Goal: Task Accomplishment & Management: Complete application form

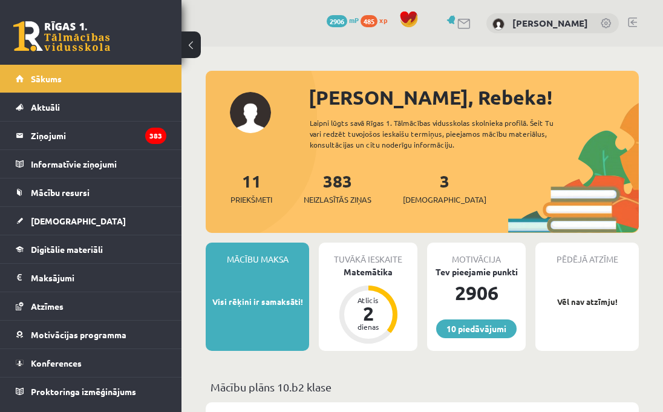
click at [63, 223] on span "[DEMOGRAPHIC_DATA]" at bounding box center [78, 220] width 95 height 11
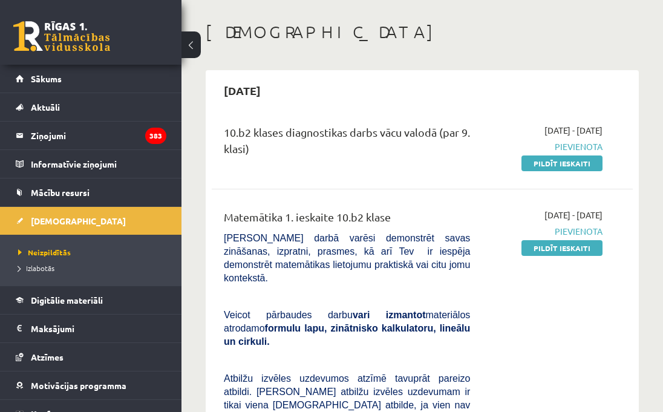
scroll to position [54, 0]
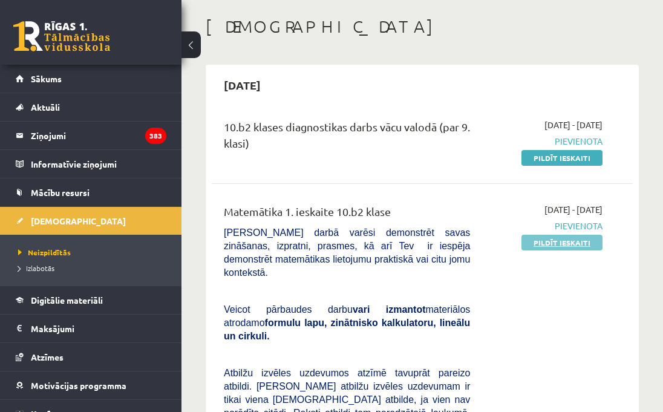
click at [580, 243] on link "Pildīt ieskaiti" at bounding box center [562, 243] width 81 height 16
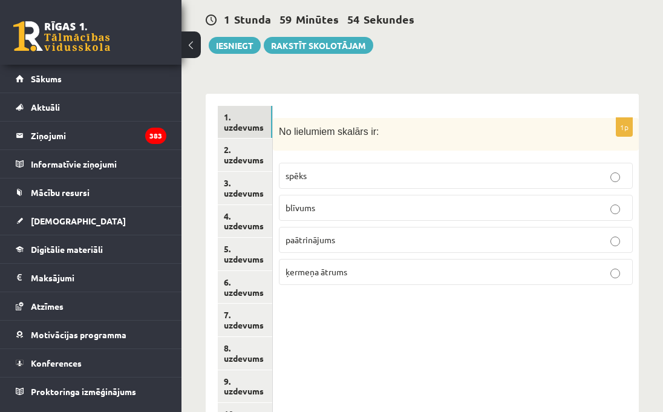
scroll to position [527, 0]
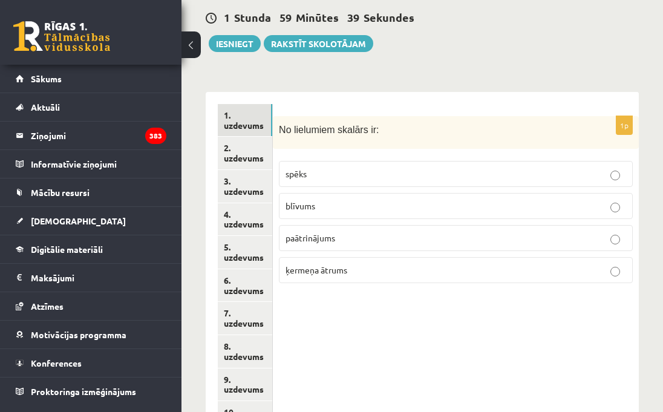
click at [389, 200] on p "blīvums" at bounding box center [456, 206] width 341 height 13
click at [247, 137] on link "2. uzdevums" at bounding box center [245, 153] width 54 height 33
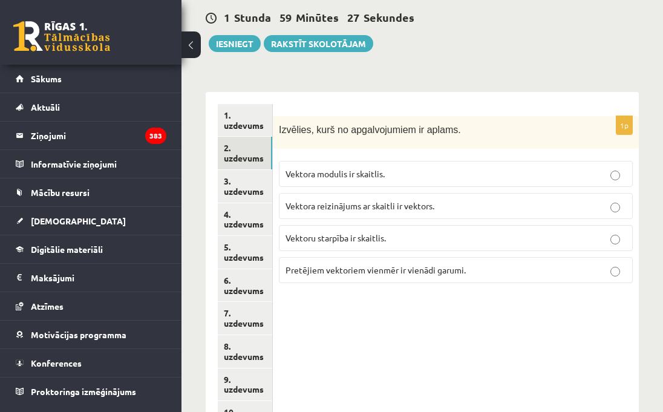
click at [381, 232] on span "Vektoru starpība ir skaitlis." at bounding box center [336, 237] width 100 height 11
click at [219, 170] on link "3. uzdevums" at bounding box center [245, 186] width 54 height 33
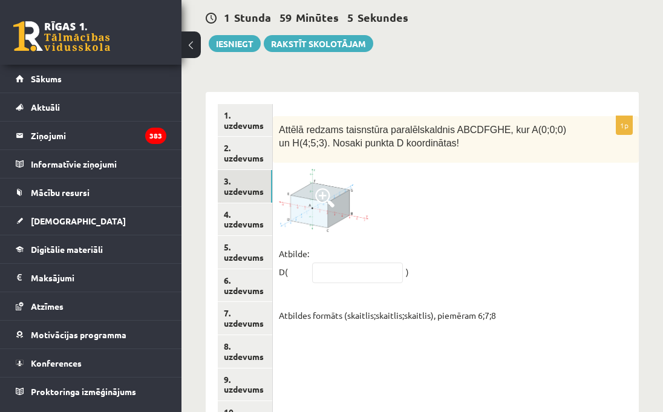
click at [338, 176] on img at bounding box center [324, 201] width 91 height 64
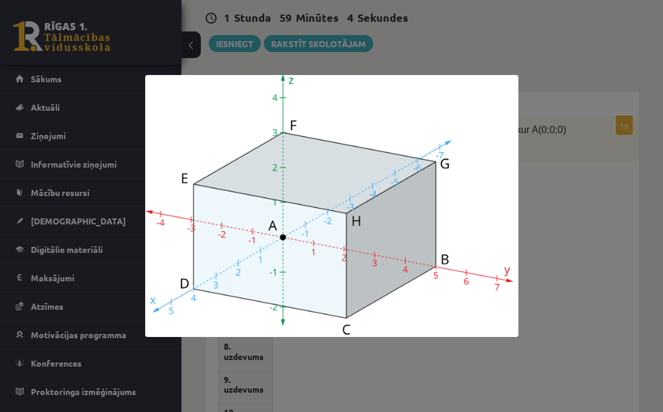
click at [529, 224] on div at bounding box center [331, 206] width 663 height 412
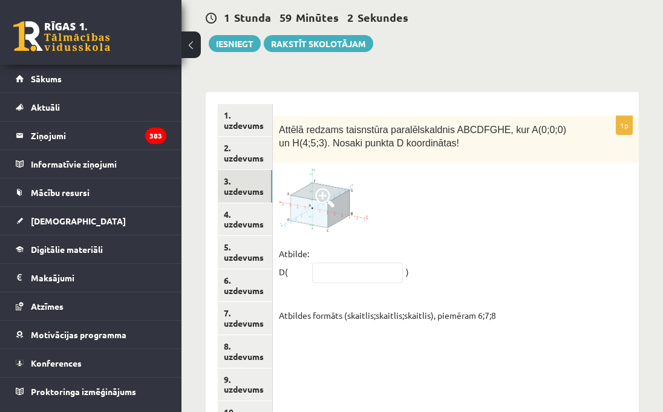
click at [326, 188] on span at bounding box center [324, 197] width 19 height 19
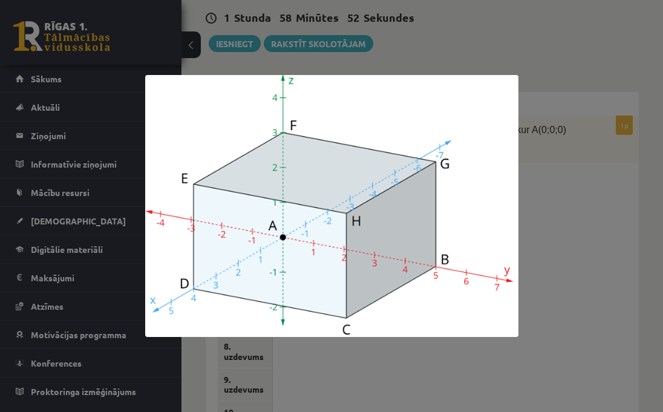
click at [582, 227] on div at bounding box center [331, 206] width 663 height 412
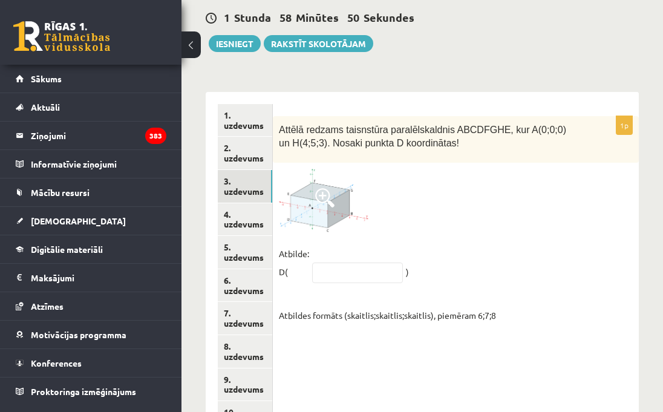
click at [320, 188] on span at bounding box center [324, 197] width 19 height 19
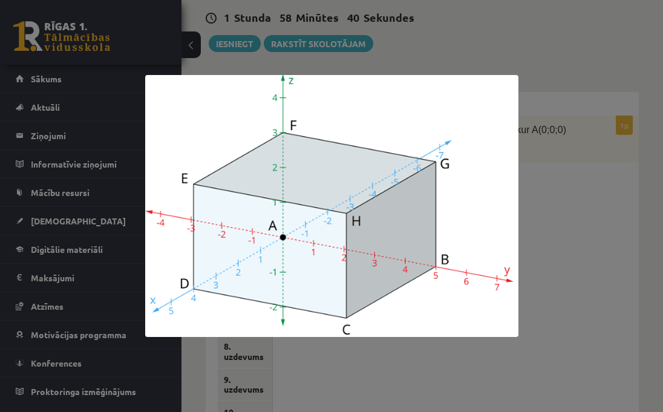
click at [594, 222] on div at bounding box center [331, 206] width 663 height 412
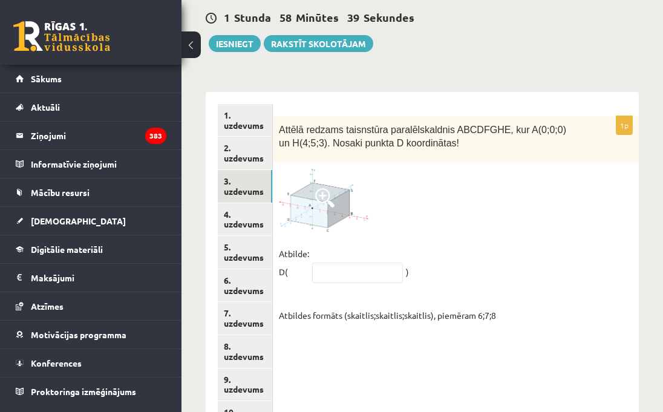
click at [318, 188] on span at bounding box center [324, 197] width 19 height 19
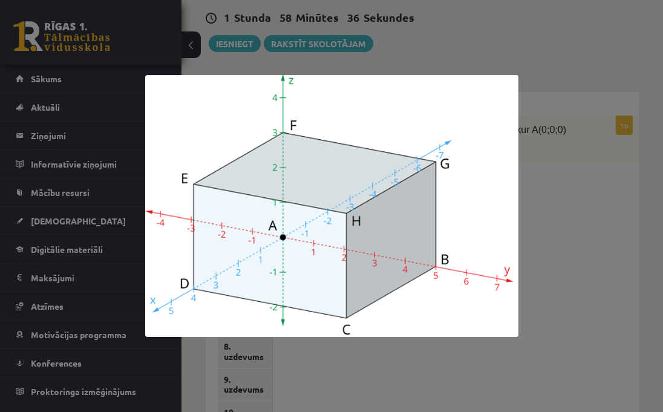
click at [557, 255] on div at bounding box center [331, 206] width 663 height 412
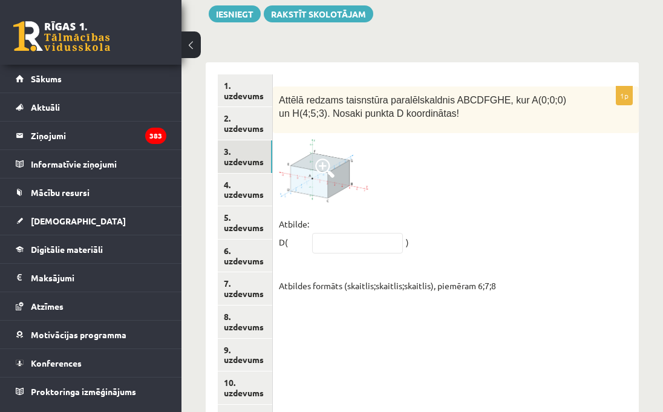
scroll to position [557, 0]
click at [313, 156] on img at bounding box center [324, 171] width 91 height 64
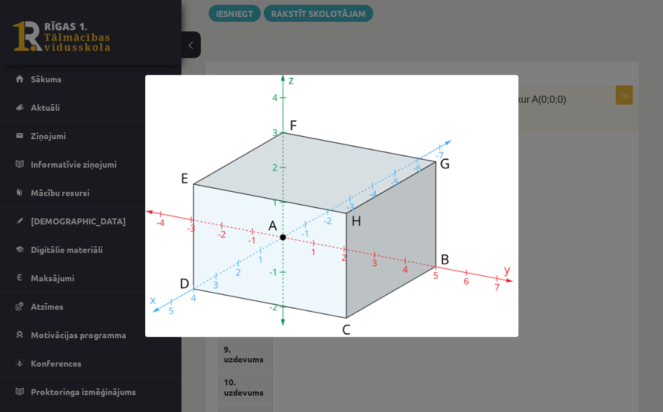
click at [590, 166] on div at bounding box center [331, 206] width 663 height 412
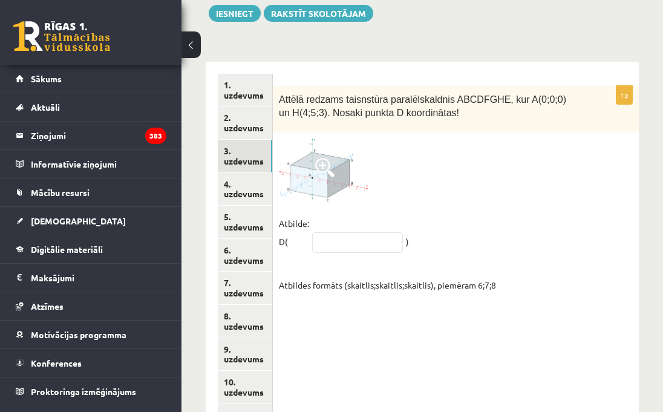
click at [294, 151] on img at bounding box center [324, 171] width 91 height 64
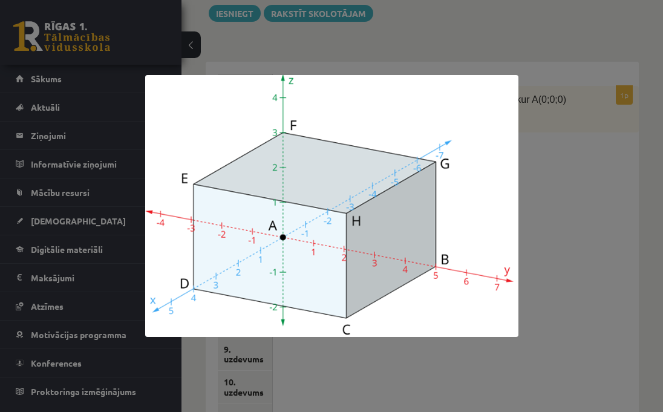
click at [587, 153] on div at bounding box center [331, 206] width 663 height 412
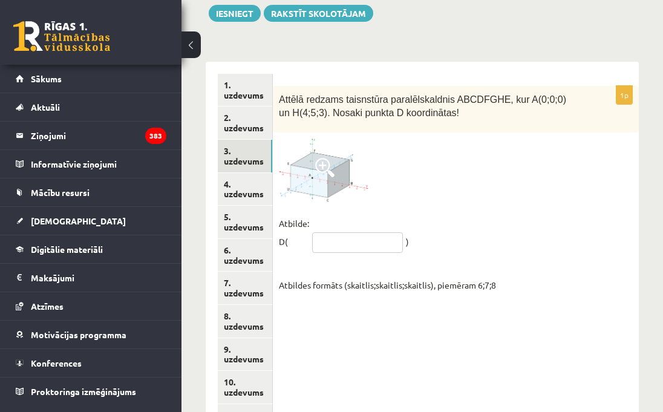
click at [332, 232] on input "text" at bounding box center [357, 242] width 91 height 21
type input "*****"
click at [306, 140] on img at bounding box center [324, 171] width 91 height 64
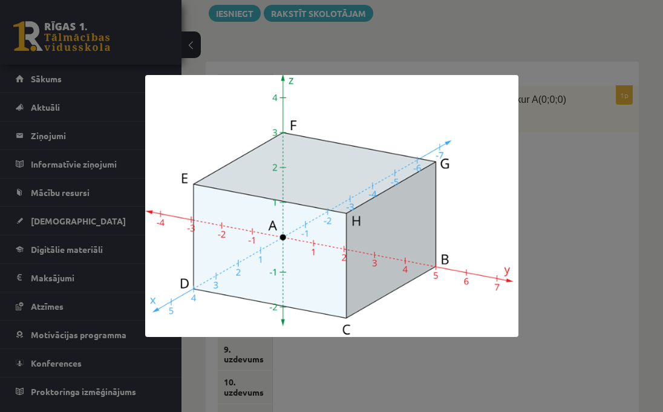
click at [606, 233] on div at bounding box center [331, 206] width 663 height 412
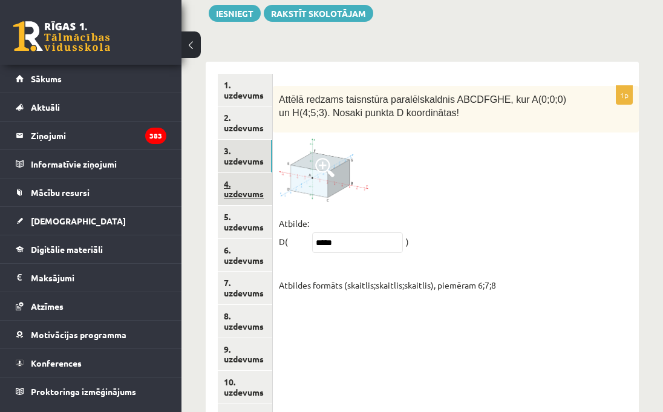
click at [252, 173] on link "4. uzdevums" at bounding box center [245, 189] width 54 height 33
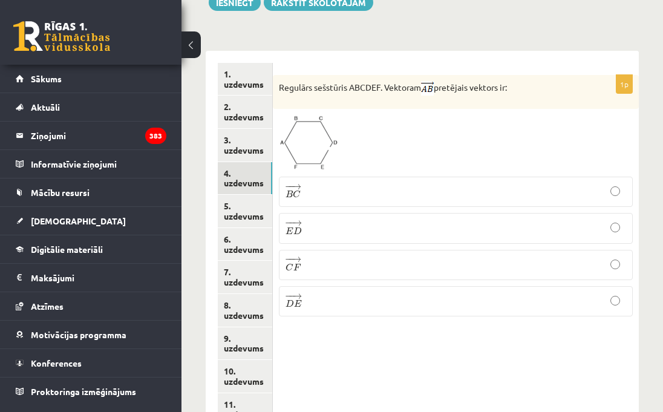
scroll to position [542, 0]
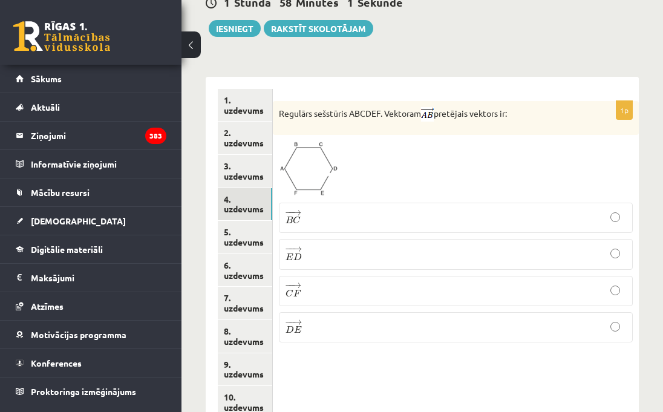
click at [394, 319] on p "− − → D E D E →" at bounding box center [456, 327] width 341 height 17
click at [232, 221] on link "5. uzdevums" at bounding box center [245, 237] width 54 height 33
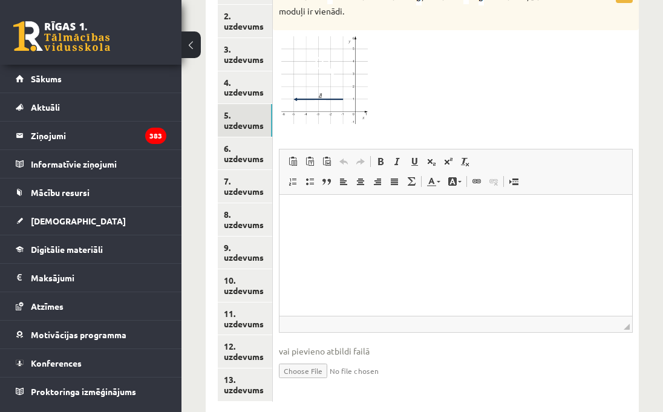
scroll to position [656, 0]
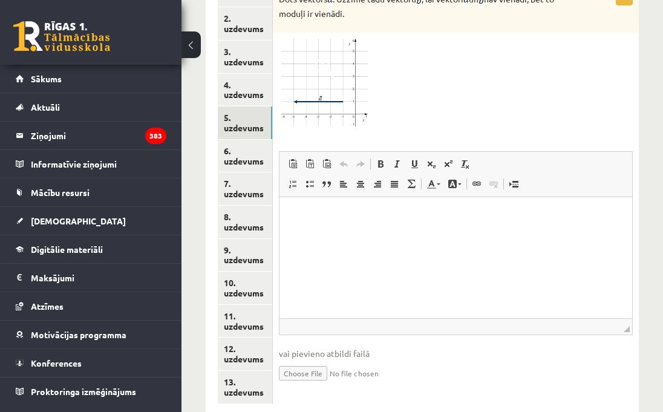
type input "**********"
click at [317, 385] on link "Iesniegtā atbilde" at bounding box center [311, 391] width 65 height 13
click at [237, 140] on link "6. uzdevums" at bounding box center [245, 156] width 54 height 33
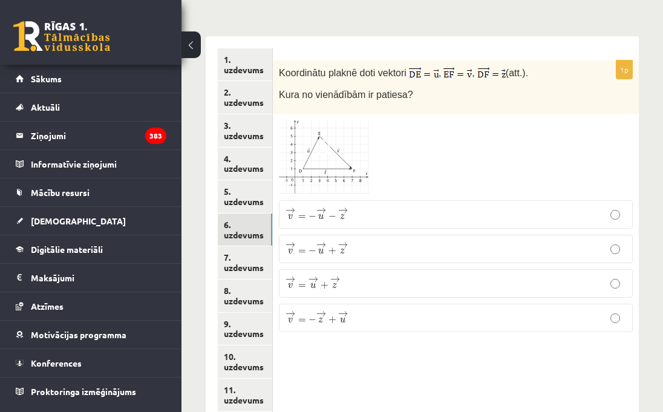
scroll to position [581, 0]
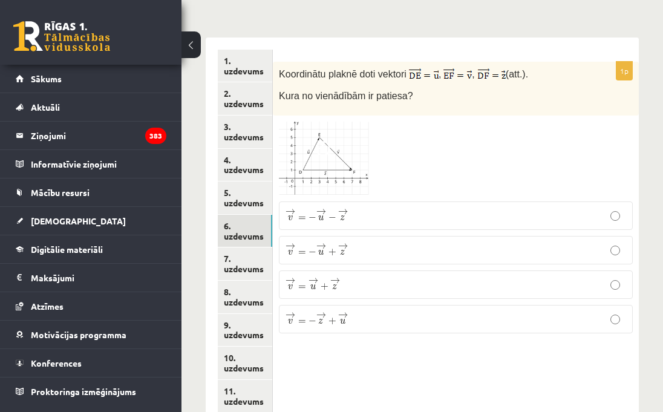
click at [354, 122] on img at bounding box center [324, 159] width 91 height 74
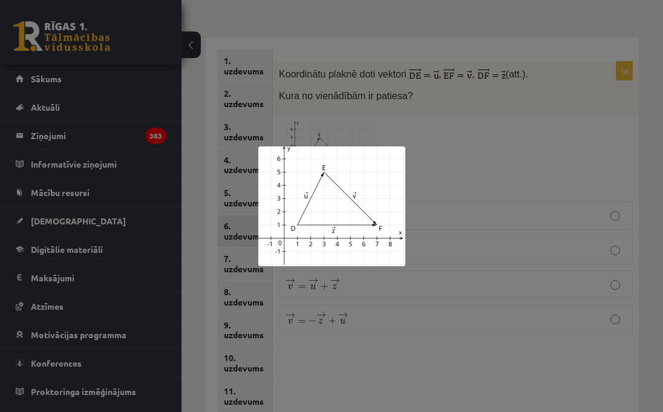
click at [503, 257] on div at bounding box center [331, 206] width 663 height 412
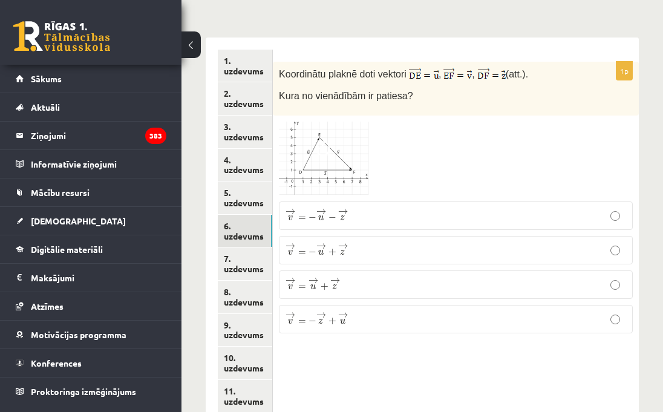
click at [302, 131] on img at bounding box center [324, 159] width 91 height 74
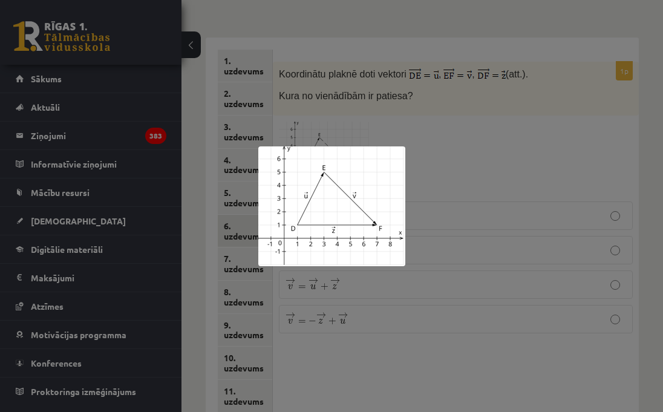
click at [472, 142] on div at bounding box center [331, 206] width 663 height 412
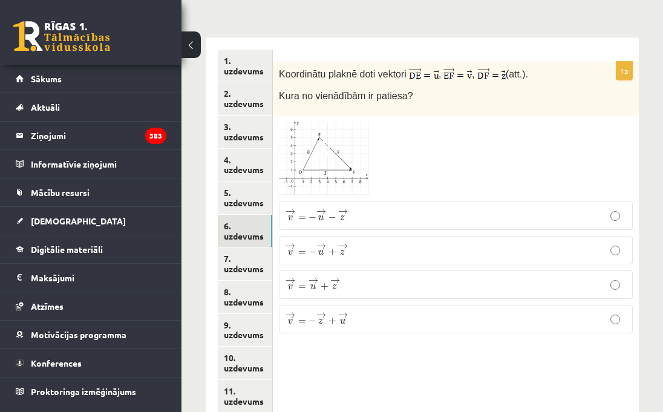
click at [330, 122] on img at bounding box center [324, 159] width 91 height 74
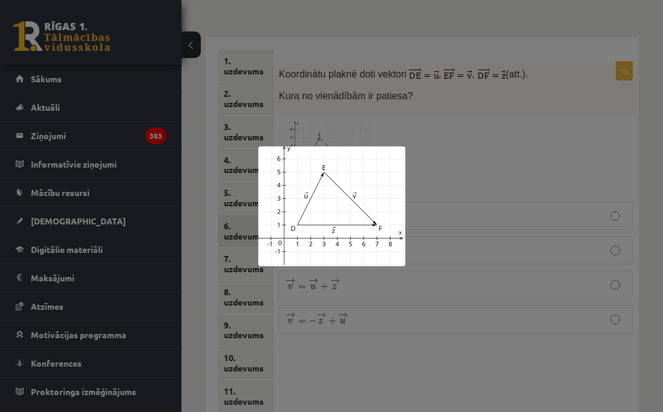
click at [520, 247] on div at bounding box center [331, 206] width 663 height 412
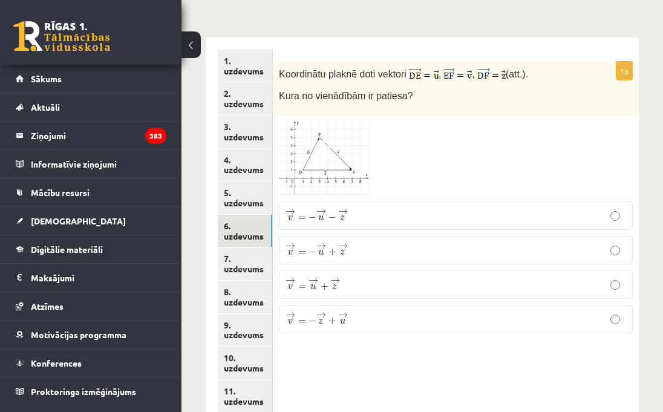
click at [478, 243] on p "→ v = − → u + → z v → = − u → + z →" at bounding box center [456, 250] width 341 height 15
click at [261, 248] on link "7. uzdevums" at bounding box center [245, 264] width 54 height 33
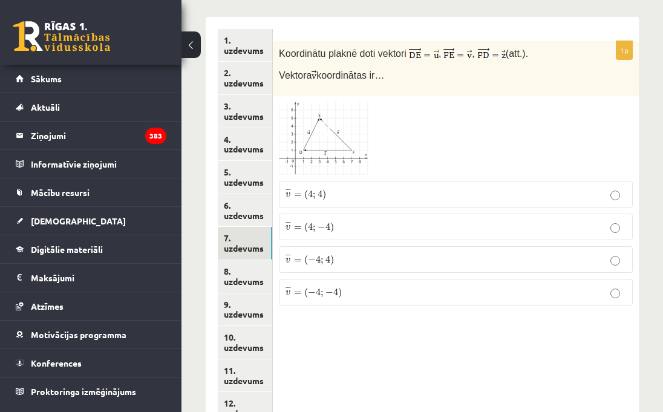
scroll to position [602, 0]
click at [358, 102] on img at bounding box center [324, 138] width 91 height 73
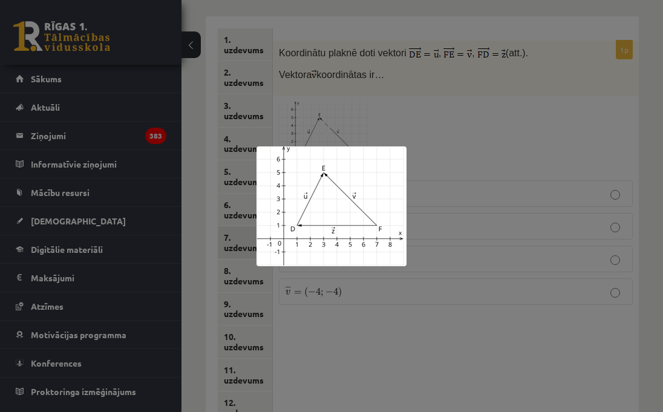
click at [481, 120] on div at bounding box center [331, 206] width 663 height 412
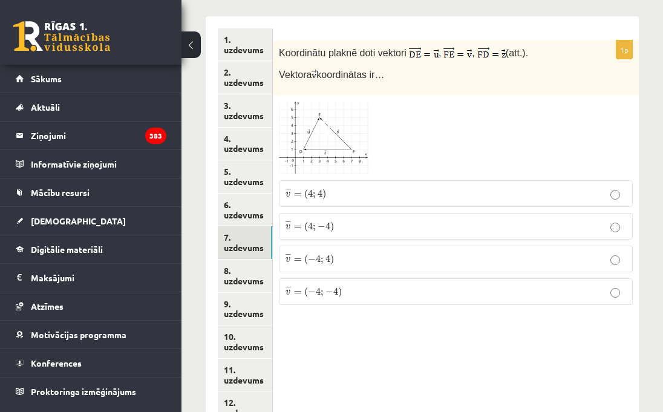
click at [346, 111] on img at bounding box center [324, 138] width 91 height 73
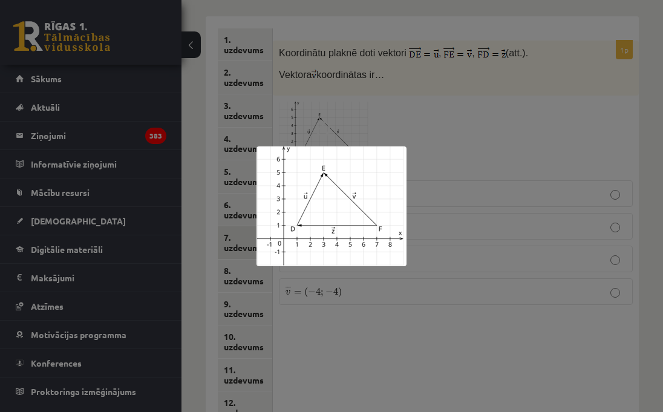
click at [482, 260] on div at bounding box center [331, 206] width 663 height 412
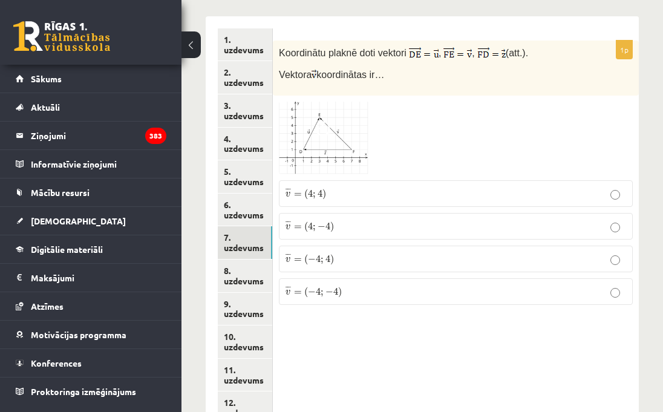
click at [404, 252] on p "¯ ¯ ¯ v = ( − 4 ; 4 ) v ¯ = ( − 4 ; 4 )" at bounding box center [456, 258] width 341 height 13
click at [347, 102] on img at bounding box center [324, 138] width 91 height 73
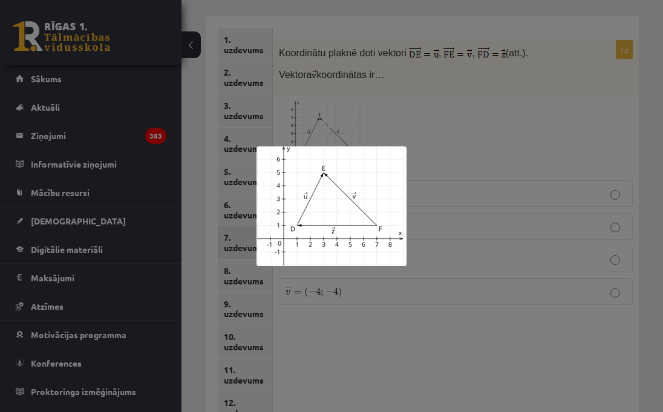
click at [504, 191] on div at bounding box center [331, 206] width 663 height 412
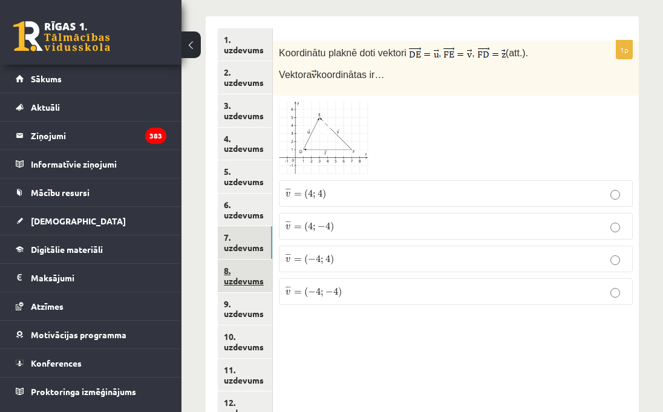
click at [241, 261] on link "8. uzdevums" at bounding box center [245, 276] width 54 height 33
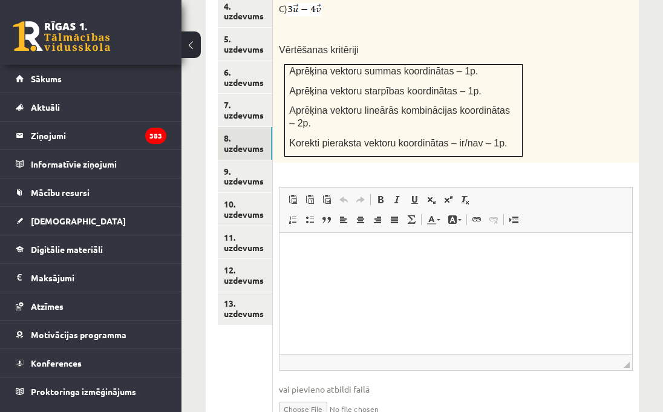
scroll to position [752, 0]
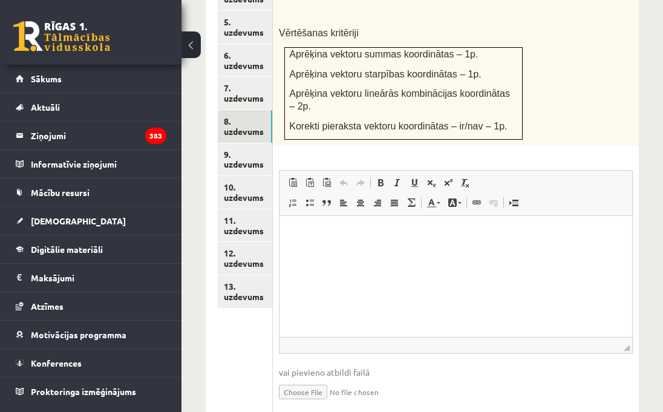
type input "**********"
click at [254, 143] on link "9. uzdevums" at bounding box center [245, 159] width 54 height 33
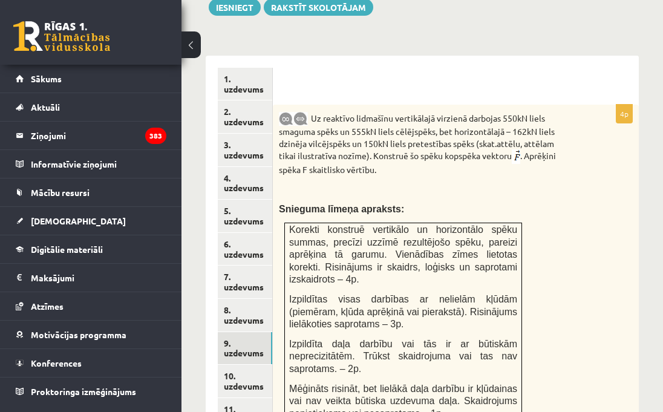
scroll to position [0, 0]
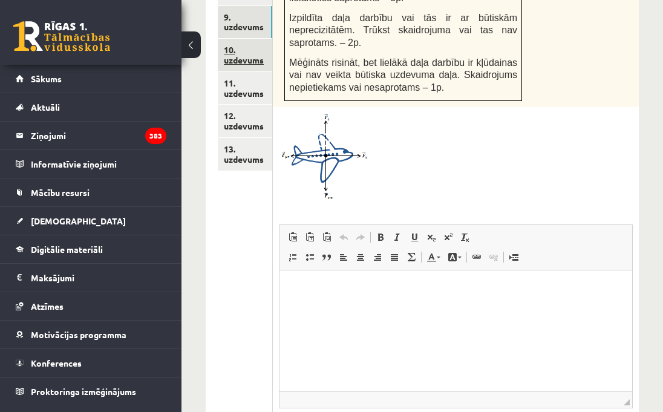
click at [242, 39] on link "10. uzdevums" at bounding box center [245, 55] width 54 height 33
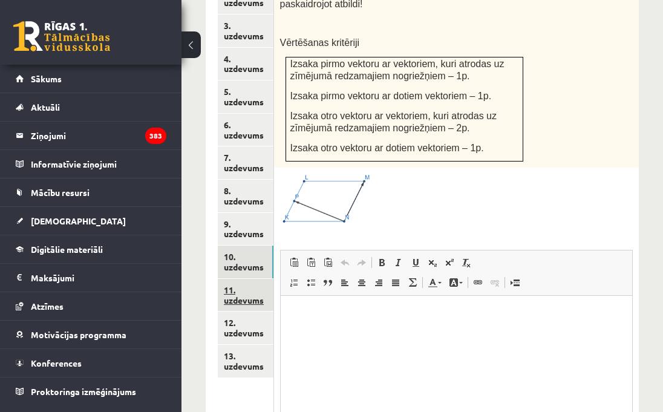
click at [238, 280] on link "11. uzdevums" at bounding box center [246, 295] width 56 height 33
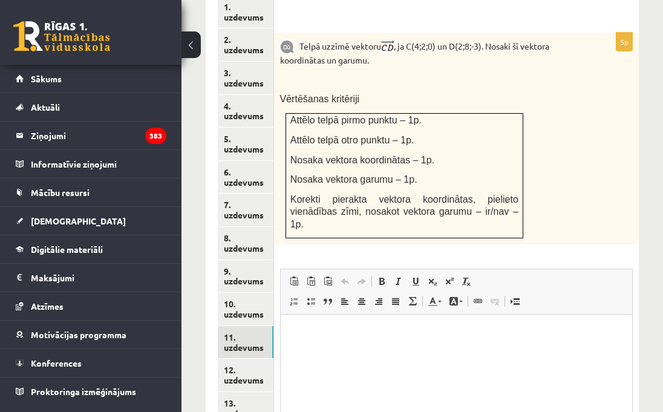
scroll to position [702, 0]
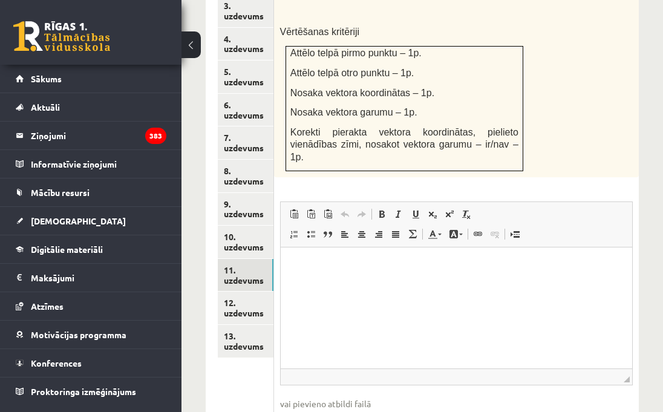
type input "**********"
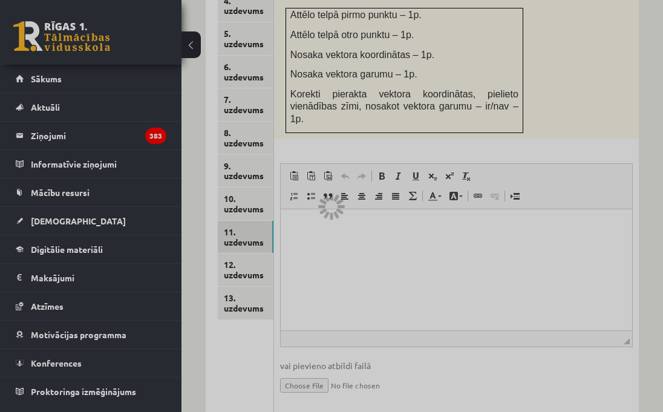
scroll to position [745, 0]
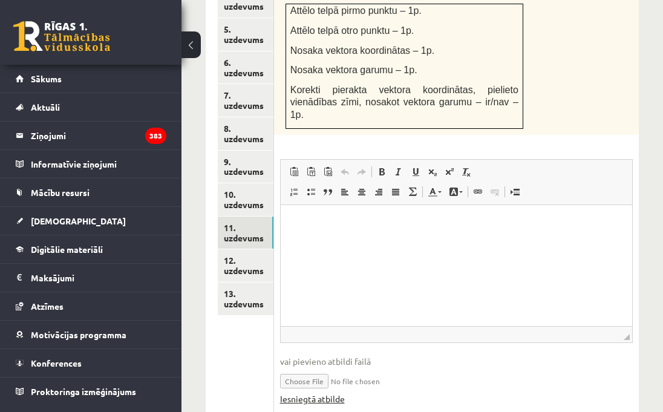
click at [317, 393] on link "Iesniegtā atbilde" at bounding box center [312, 399] width 65 height 13
click at [240, 249] on link "12. uzdevums" at bounding box center [246, 265] width 56 height 33
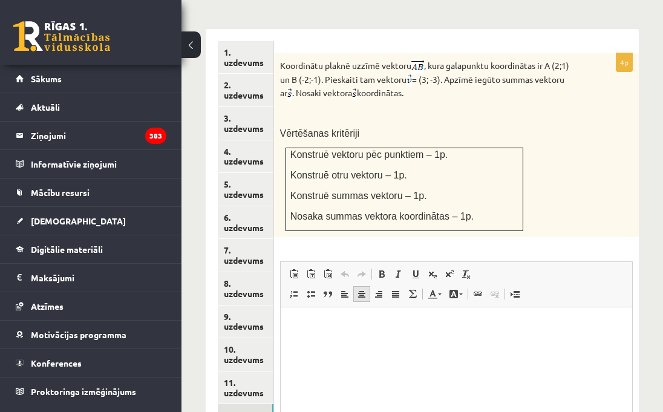
scroll to position [700, 0]
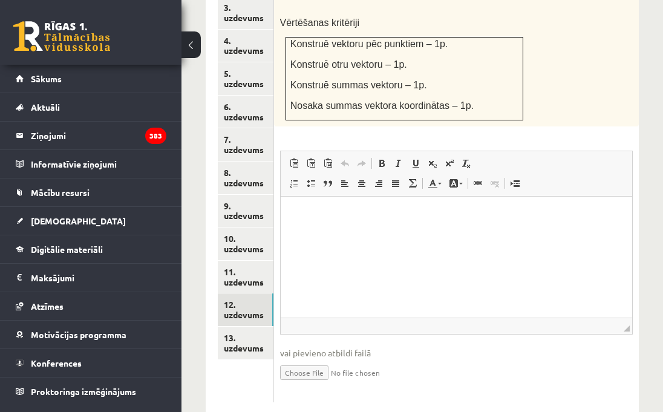
type input "**********"
click at [254, 327] on link "13. uzdevums" at bounding box center [246, 343] width 56 height 33
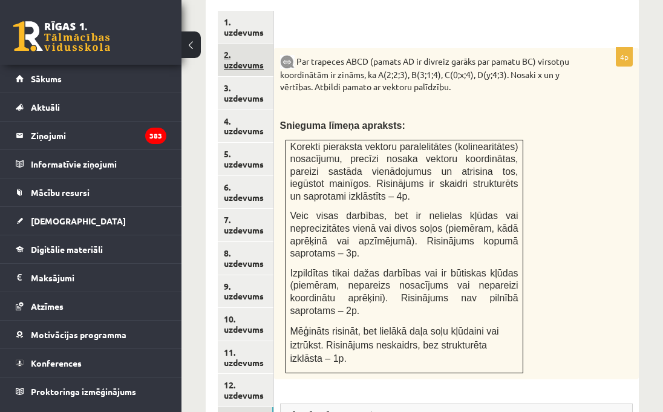
scroll to position [578, 0]
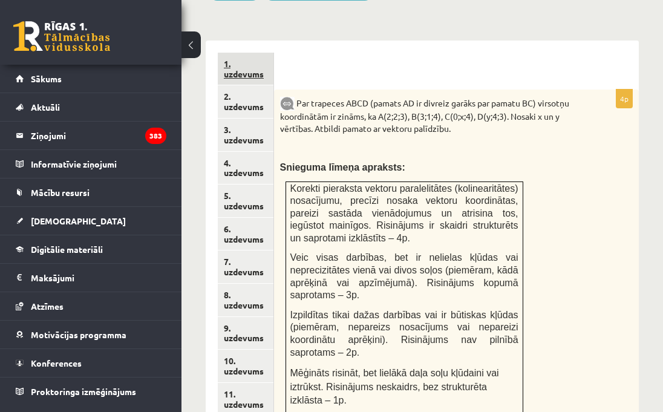
click at [252, 53] on link "1. uzdevums" at bounding box center [246, 69] width 56 height 33
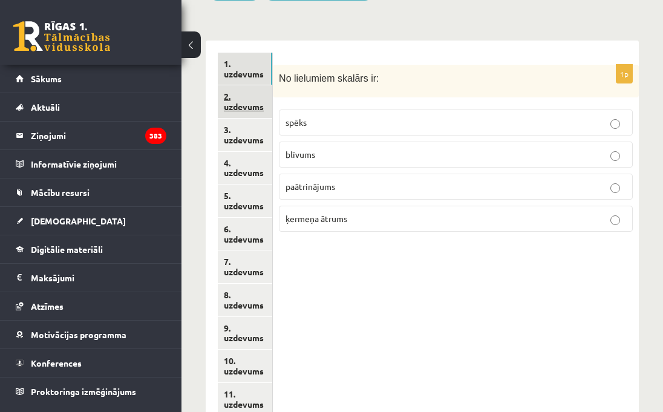
click at [244, 85] on link "2. uzdevums" at bounding box center [245, 101] width 54 height 33
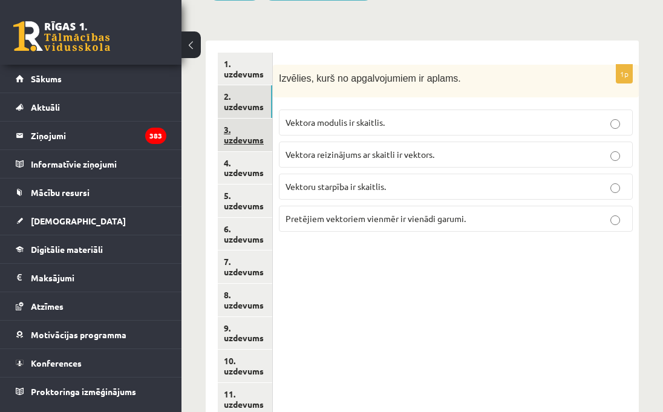
click at [243, 119] on link "3. uzdevums" at bounding box center [245, 135] width 54 height 33
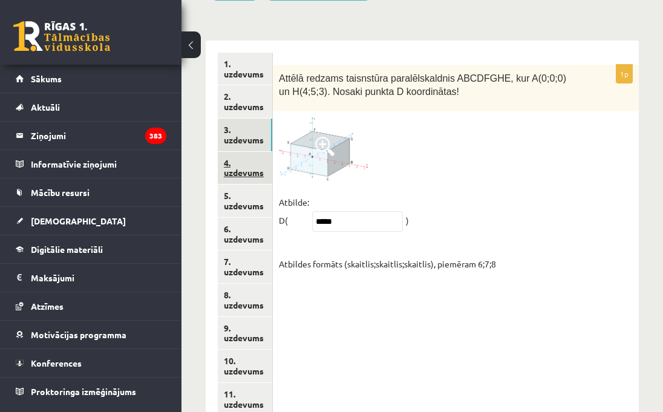
click at [245, 152] on link "4. uzdevums" at bounding box center [245, 168] width 54 height 33
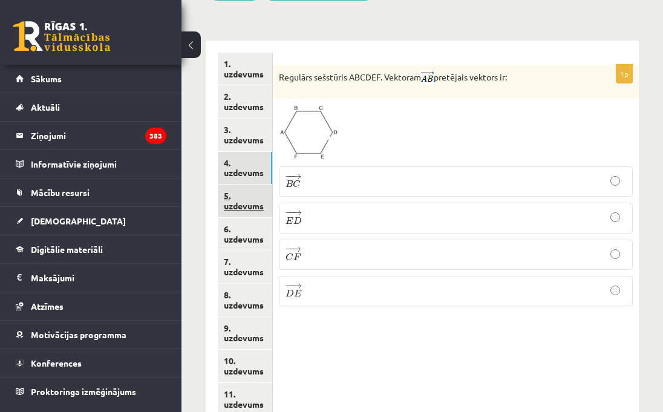
click at [241, 185] on link "5. uzdevums" at bounding box center [245, 201] width 54 height 33
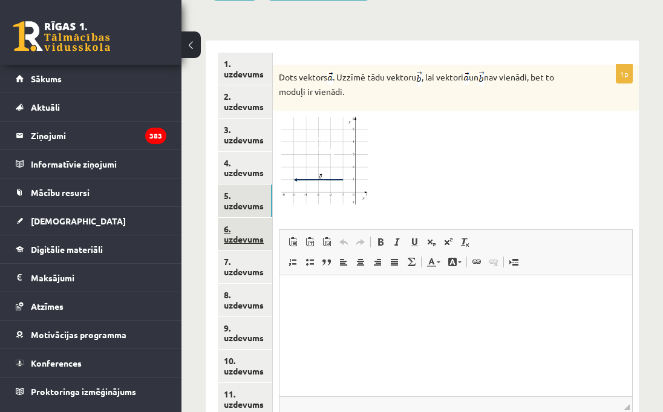
scroll to position [0, 0]
click at [240, 218] on link "6. uzdevums" at bounding box center [245, 234] width 54 height 33
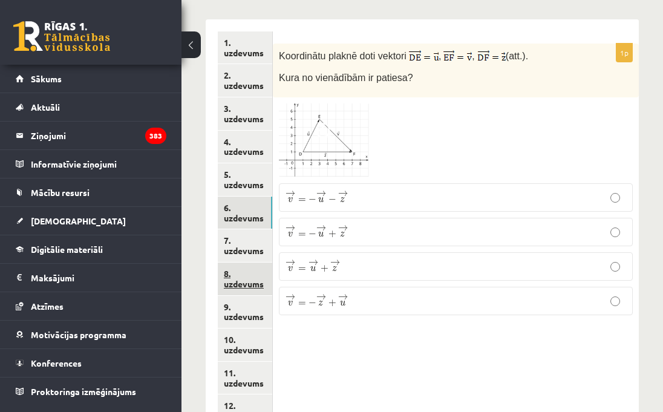
scroll to position [600, 0]
click at [243, 229] on link "7. uzdevums" at bounding box center [245, 245] width 54 height 33
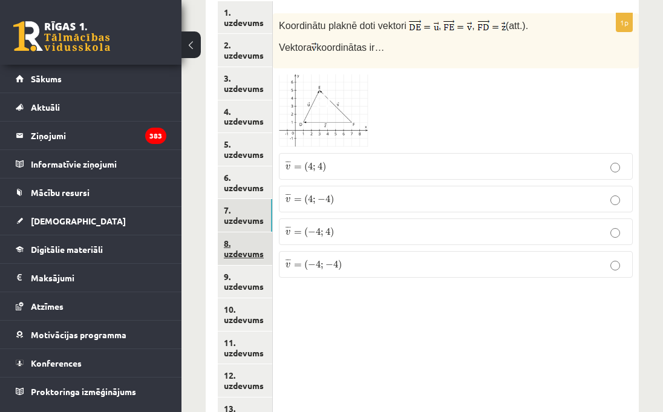
scroll to position [632, 0]
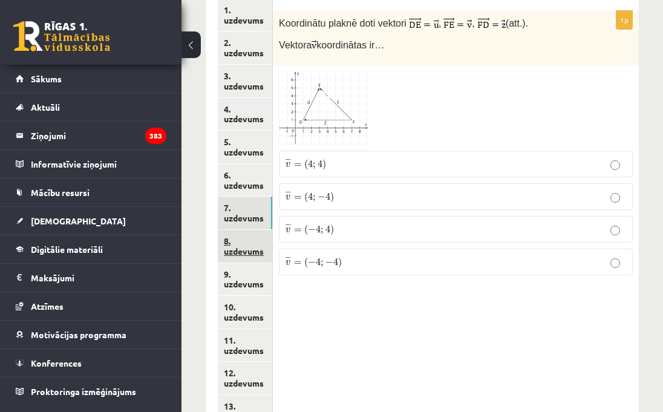
click at [244, 230] on link "8. uzdevums" at bounding box center [245, 246] width 54 height 33
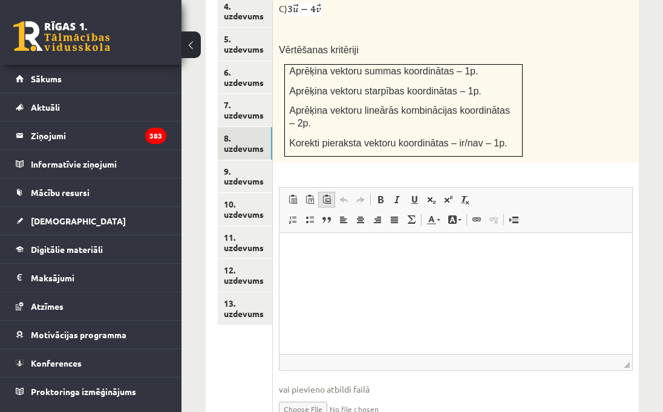
scroll to position [742, 0]
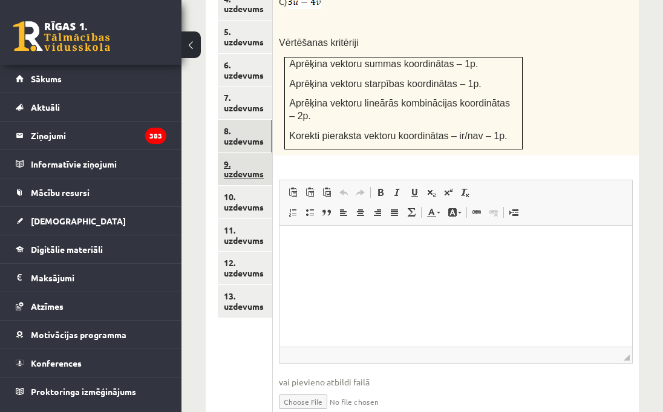
click at [242, 153] on link "9. uzdevums" at bounding box center [245, 169] width 54 height 33
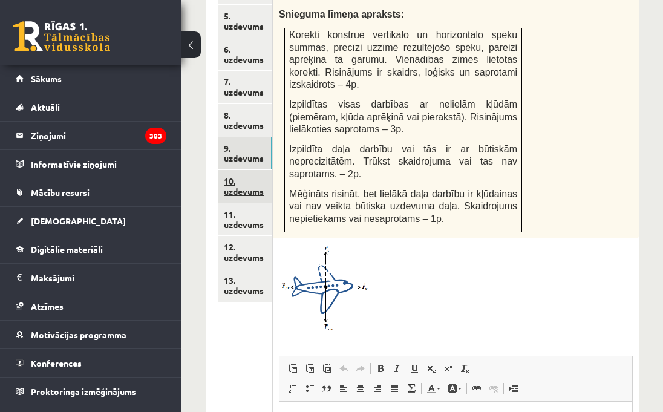
scroll to position [0, 0]
click at [238, 170] on link "10. uzdevums" at bounding box center [245, 186] width 54 height 33
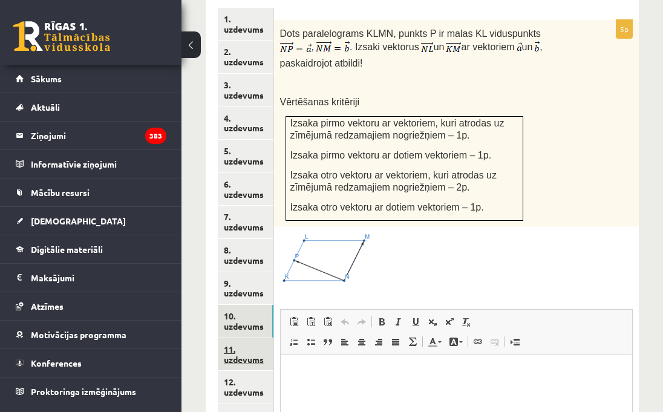
click at [239, 338] on link "11. uzdevums" at bounding box center [246, 354] width 56 height 33
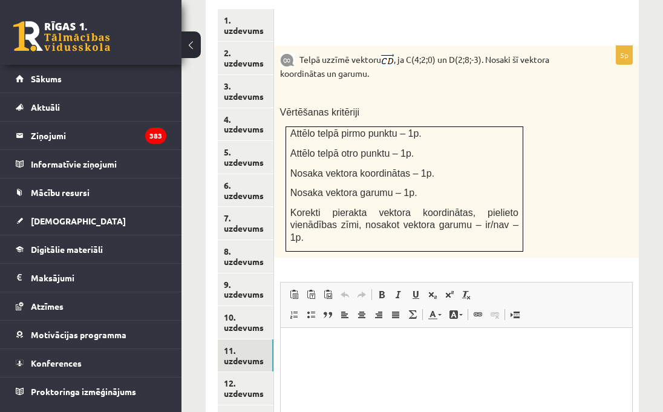
scroll to position [628, 0]
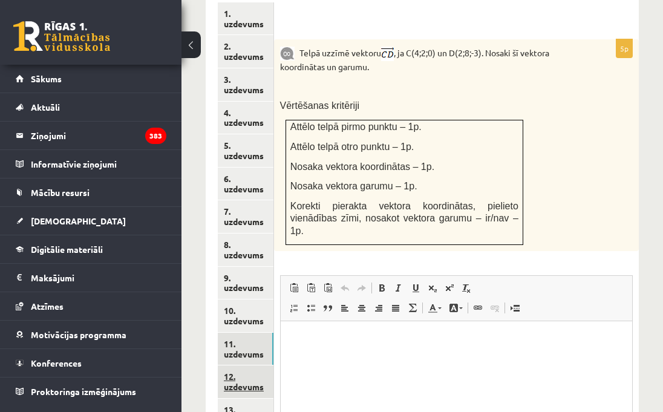
click at [248, 366] on link "12. uzdevums" at bounding box center [246, 382] width 56 height 33
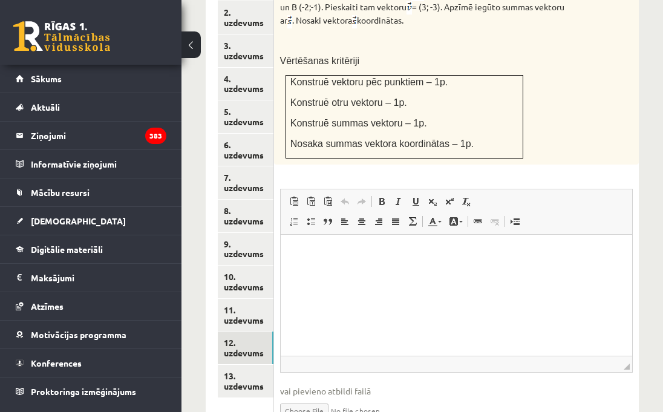
scroll to position [671, 0]
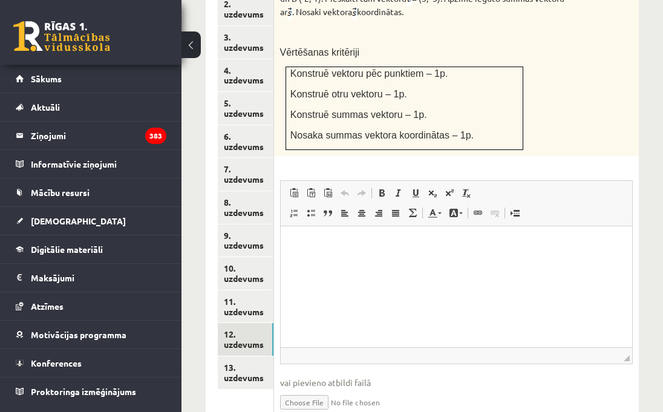
click at [319, 412] on link "Iesniegtā atbilde" at bounding box center [312, 420] width 65 height 13
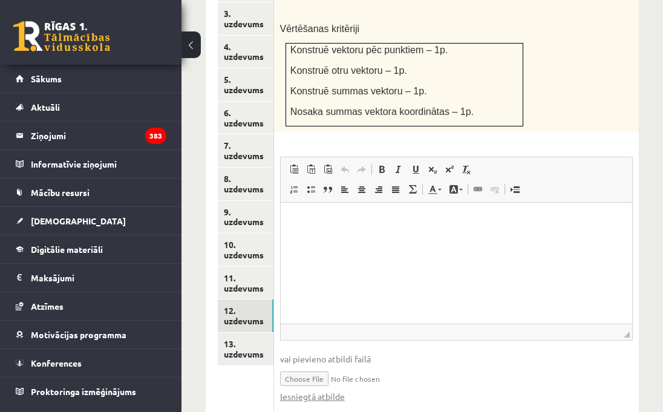
scroll to position [713, 0]
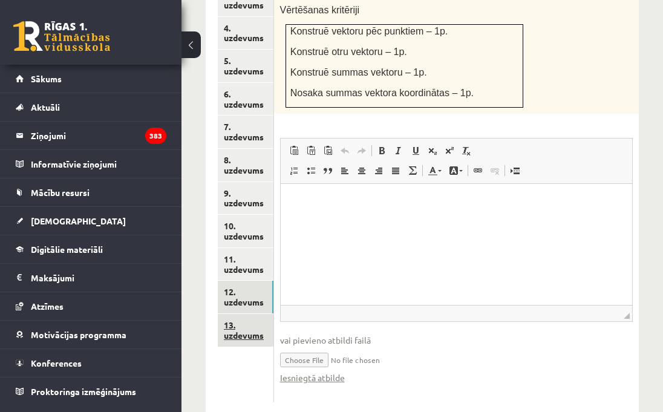
click at [253, 314] on link "13. uzdevums" at bounding box center [246, 330] width 56 height 33
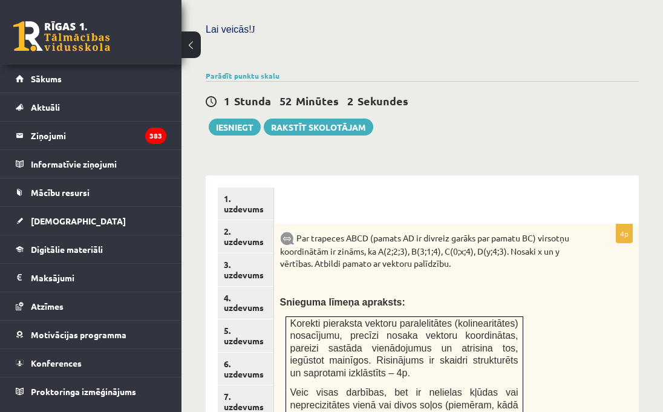
scroll to position [432, 0]
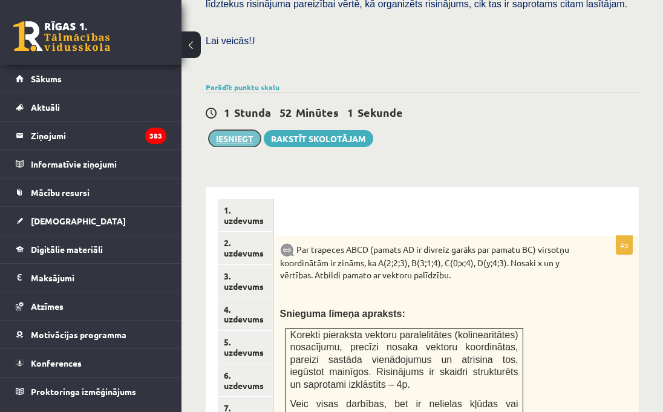
click at [242, 130] on button "Iesniegt" at bounding box center [235, 138] width 52 height 17
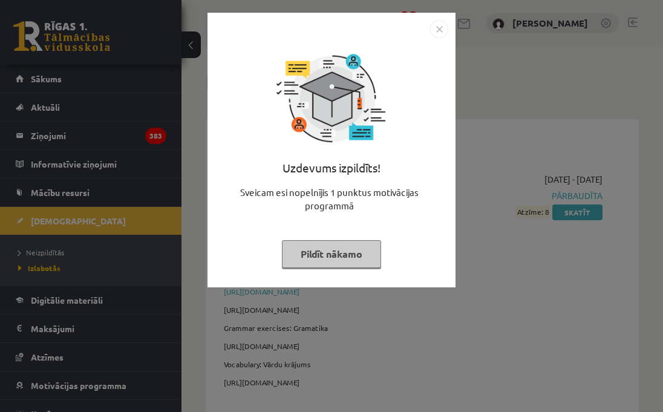
click at [435, 33] on img "Close" at bounding box center [439, 29] width 18 height 18
